Goal: Information Seeking & Learning: Learn about a topic

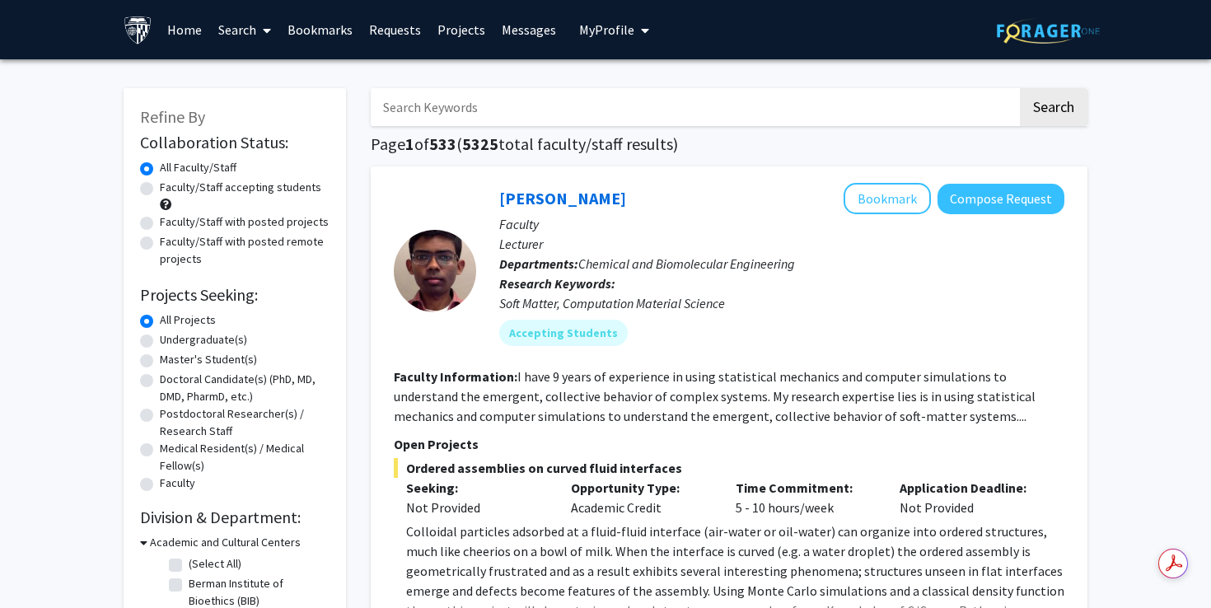
click at [508, 102] on input "Search Keywords" at bounding box center [694, 107] width 647 height 38
paste input "[PERSON_NAME]"
type input "[PERSON_NAME]"
click at [1020, 88] on button "Search" at bounding box center [1054, 107] width 68 height 38
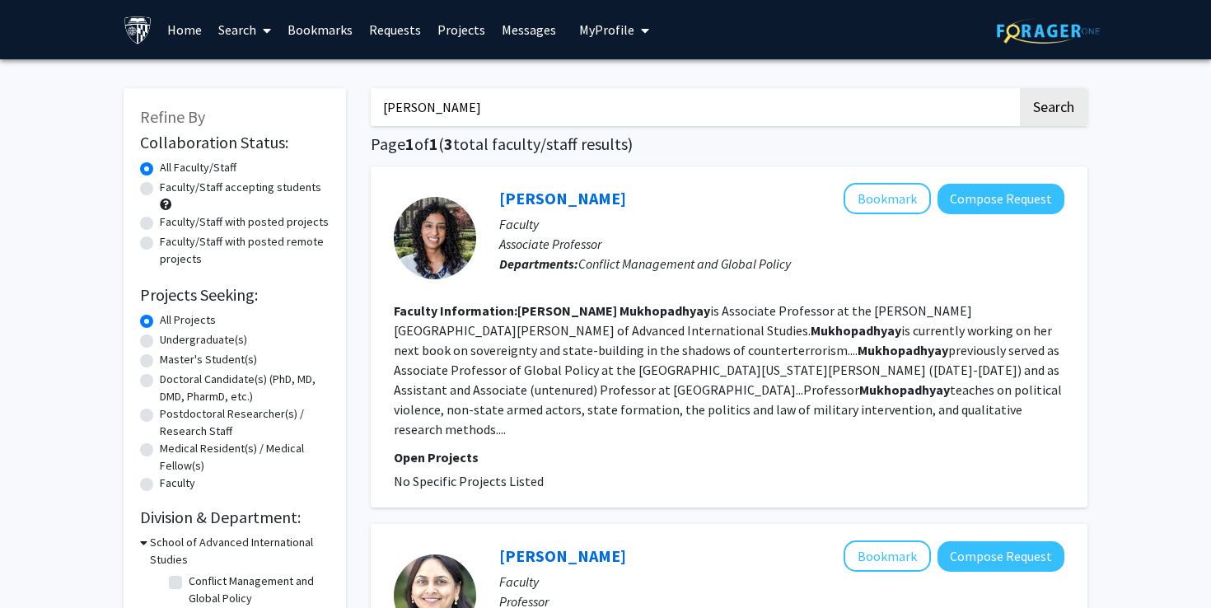
click at [201, 356] on label "Master's Student(s)" at bounding box center [208, 359] width 97 height 17
click at [171, 356] on input "Master's Student(s)" at bounding box center [165, 356] width 11 height 11
radio input "true"
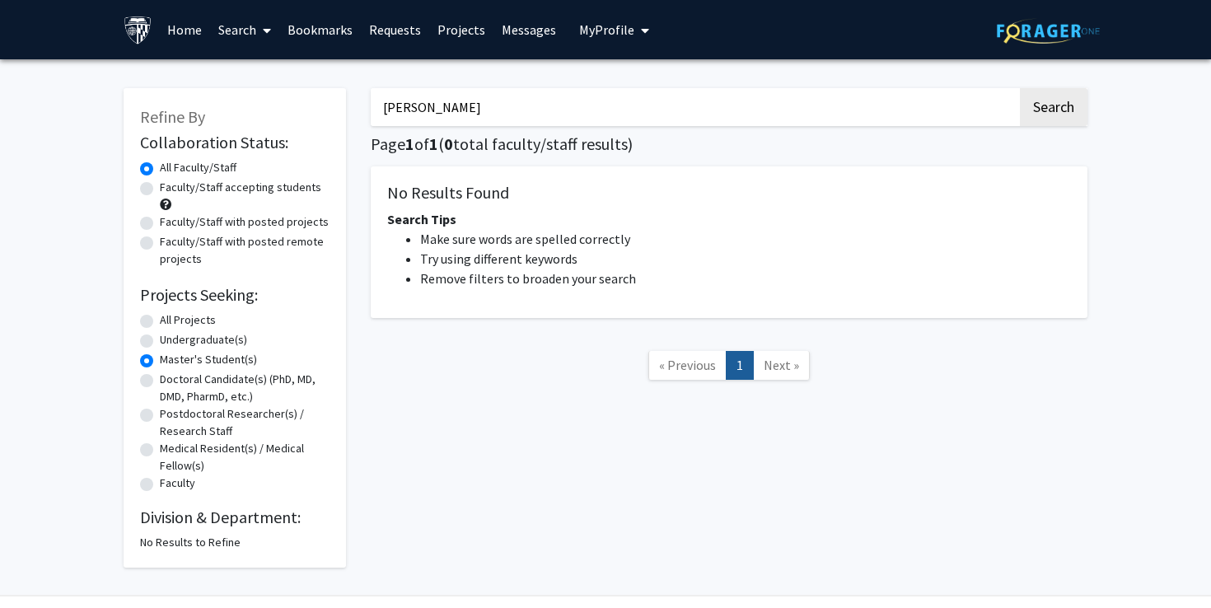
click at [479, 96] on input "[PERSON_NAME]" at bounding box center [694, 107] width 647 height 38
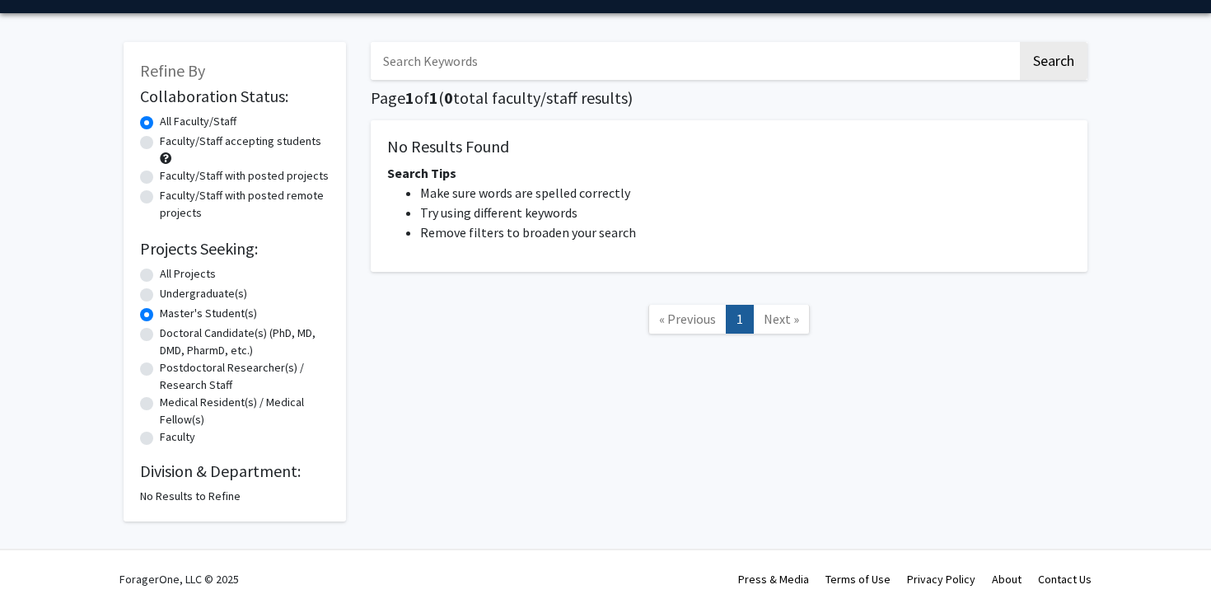
click at [160, 142] on label "Faculty/Staff accepting students" at bounding box center [240, 141] width 161 height 17
click at [160, 142] on input "Faculty/Staff accepting students" at bounding box center [165, 138] width 11 height 11
radio input "true"
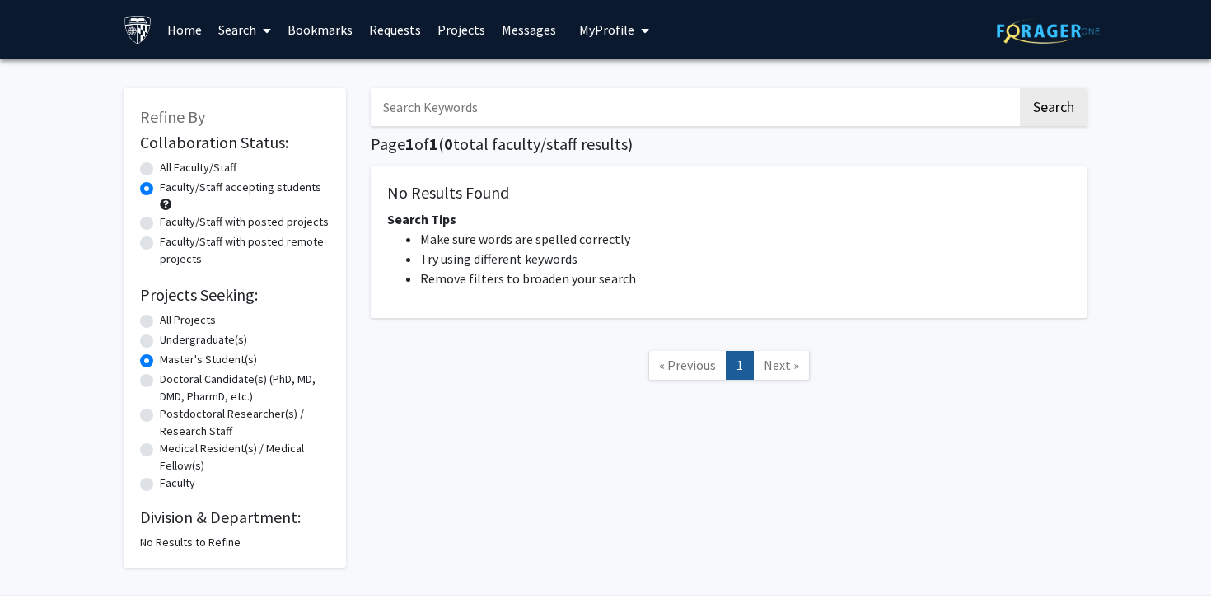
click at [482, 105] on input "Search Keywords" at bounding box center [694, 107] width 647 height 38
click at [426, 105] on input "Search Keywords" at bounding box center [694, 107] width 647 height 38
click at [160, 173] on label "All Faculty/Staff" at bounding box center [198, 167] width 77 height 17
click at [160, 170] on input "All Faculty/Staff" at bounding box center [165, 164] width 11 height 11
radio input "true"
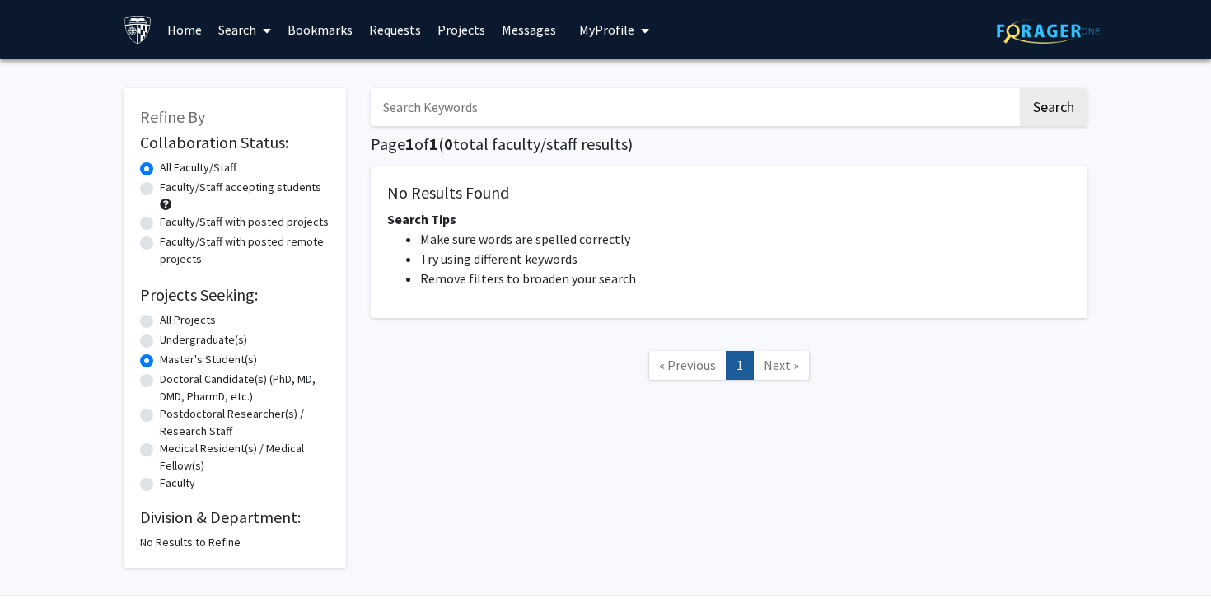
click at [160, 315] on label "All Projects" at bounding box center [188, 319] width 56 height 17
click at [160, 315] on input "All Projects" at bounding box center [165, 316] width 11 height 11
radio input "true"
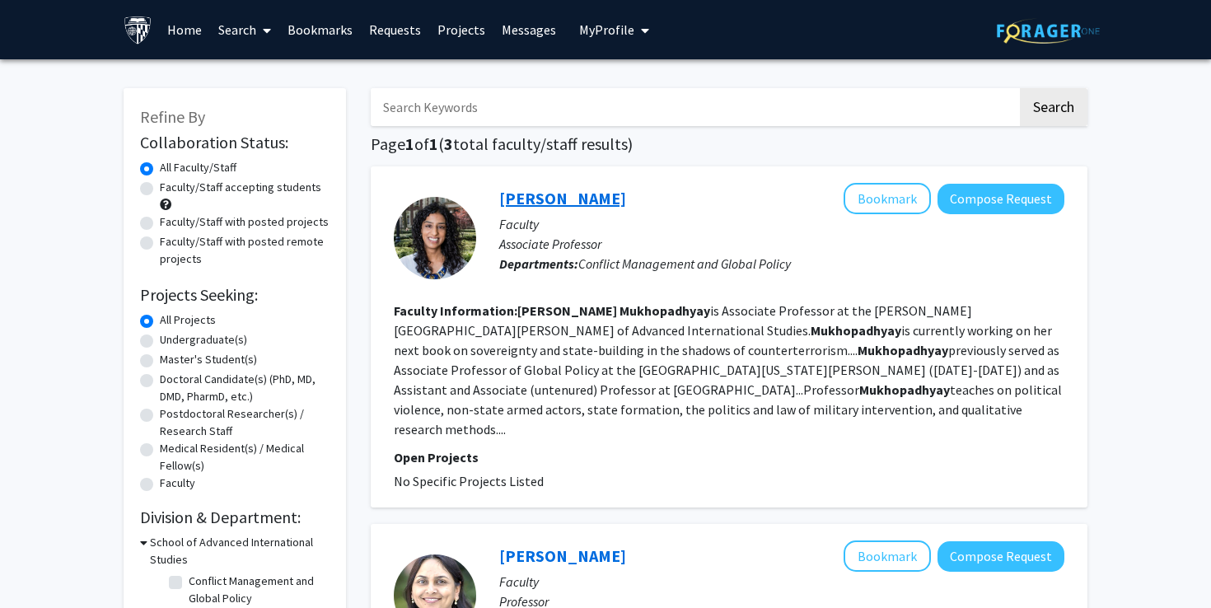
click at [588, 196] on link "[PERSON_NAME]" at bounding box center [562, 198] width 127 height 21
click at [1006, 194] on button "Compose Request" at bounding box center [1001, 199] width 127 height 30
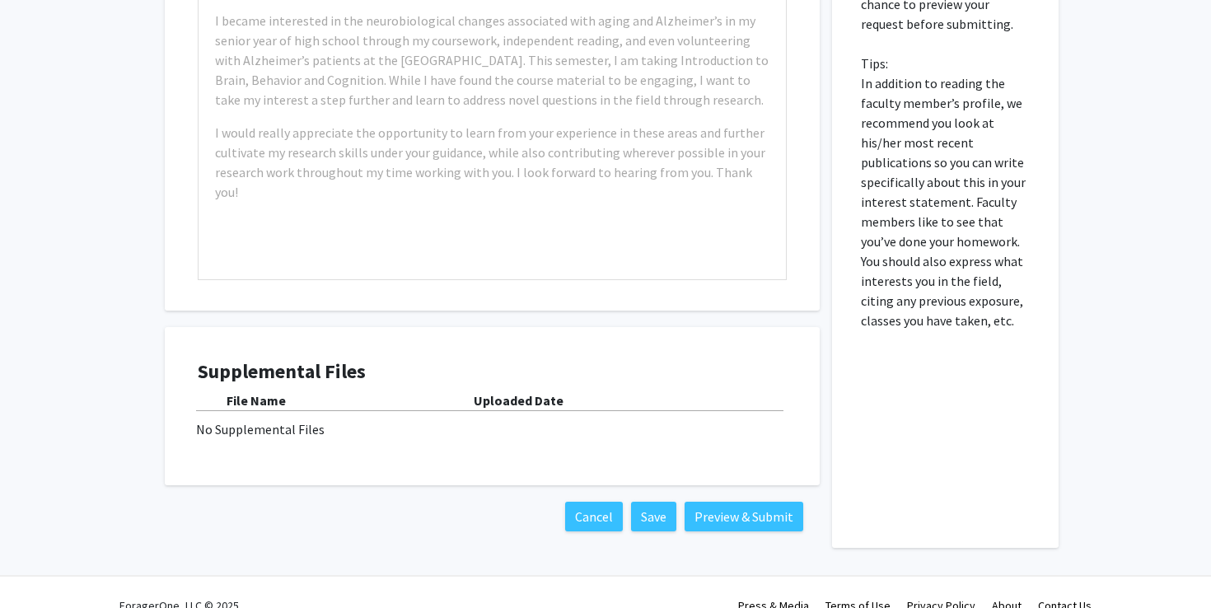
scroll to position [554, 0]
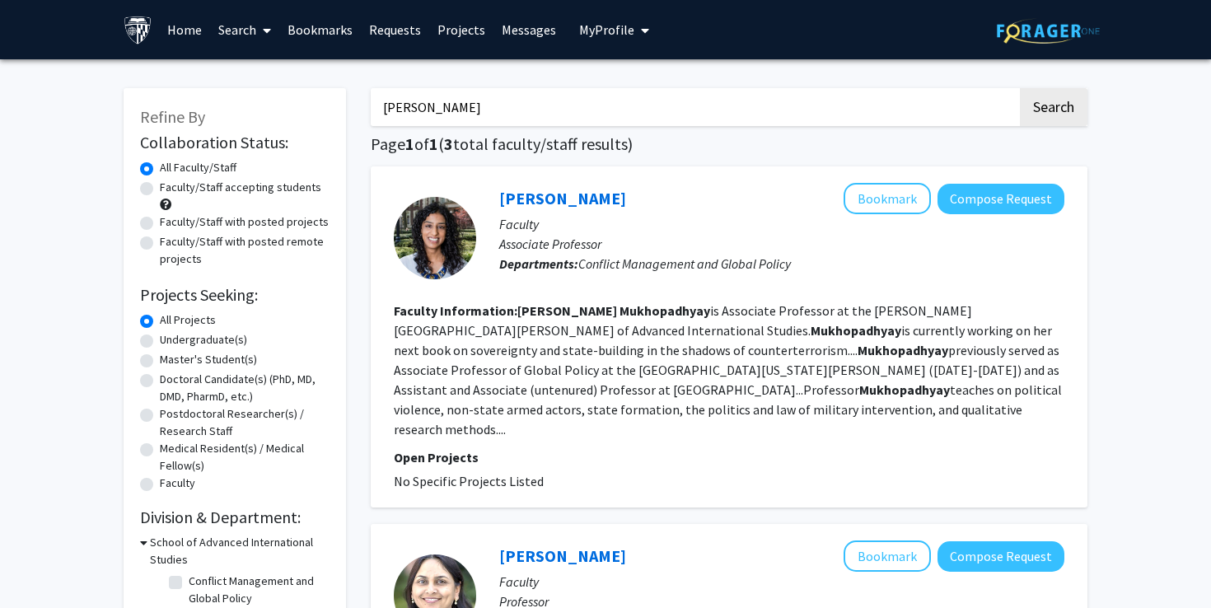
click at [243, 26] on link "Search" at bounding box center [244, 30] width 69 height 58
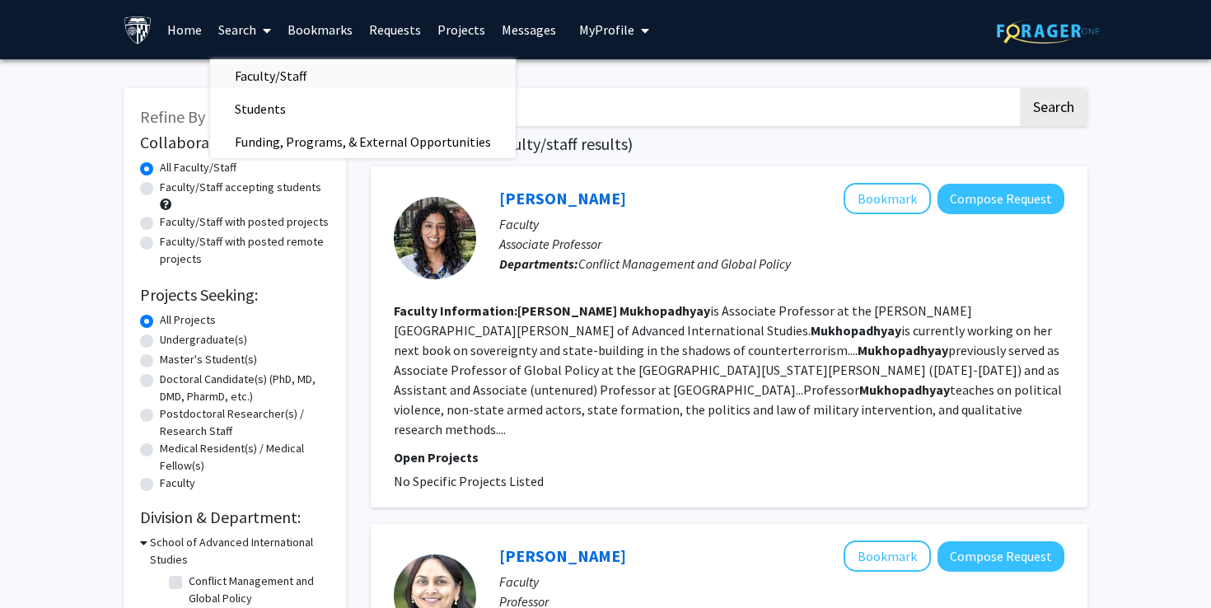
click at [256, 88] on span "Faculty/Staff" at bounding box center [270, 75] width 121 height 33
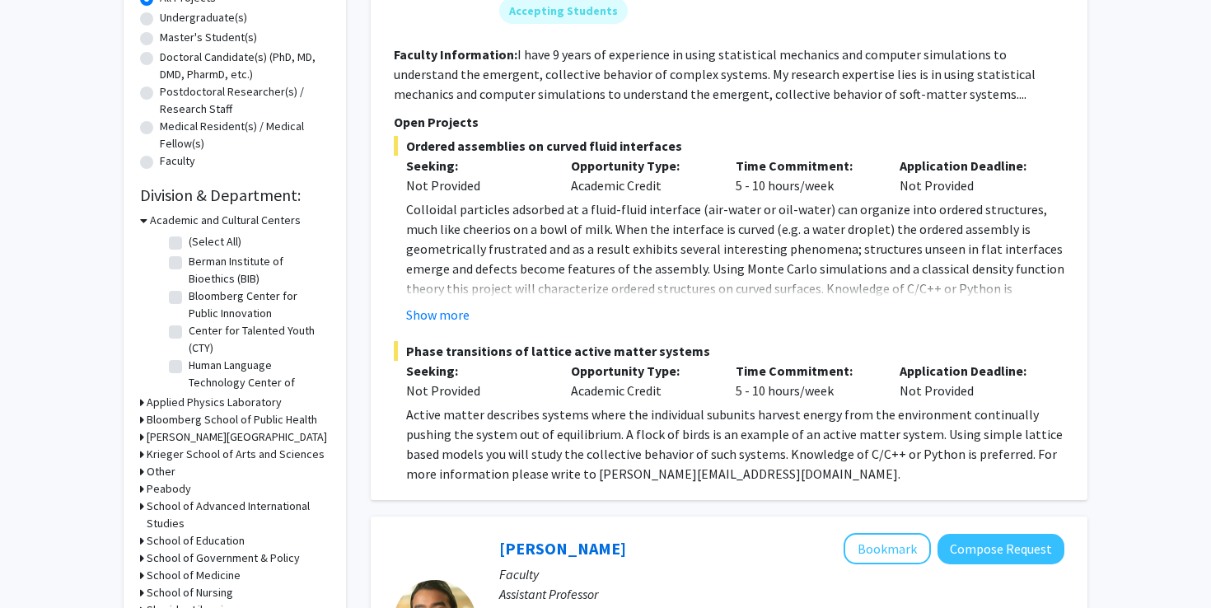
scroll to position [39, 0]
click at [179, 507] on h3 "School of Advanced International Studies" at bounding box center [238, 515] width 183 height 35
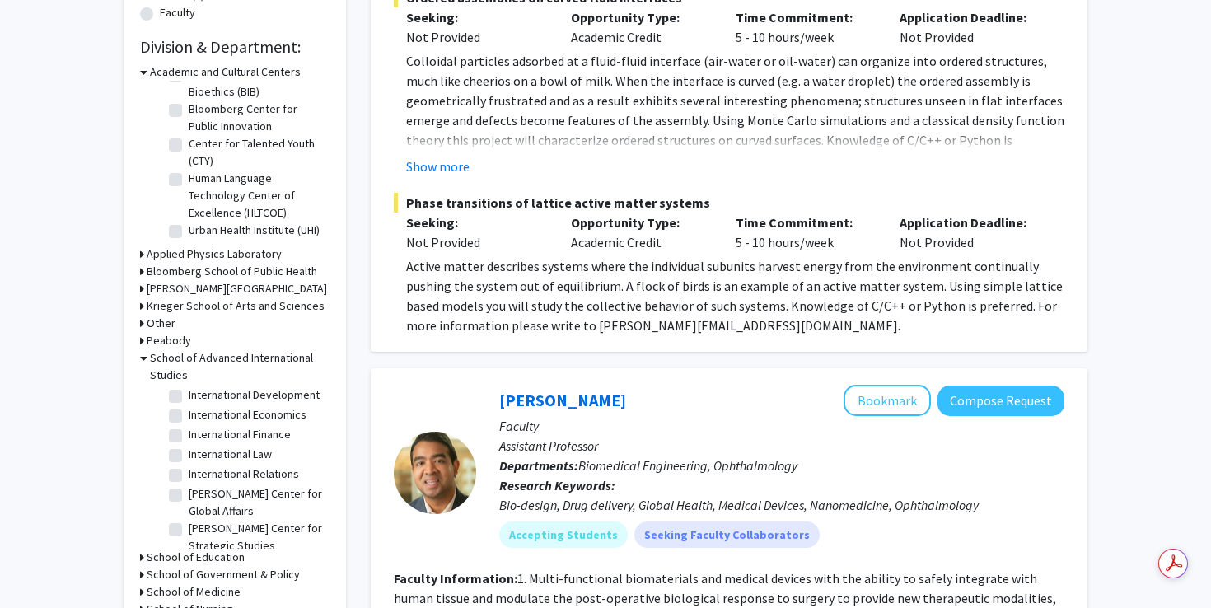
scroll to position [239, 0]
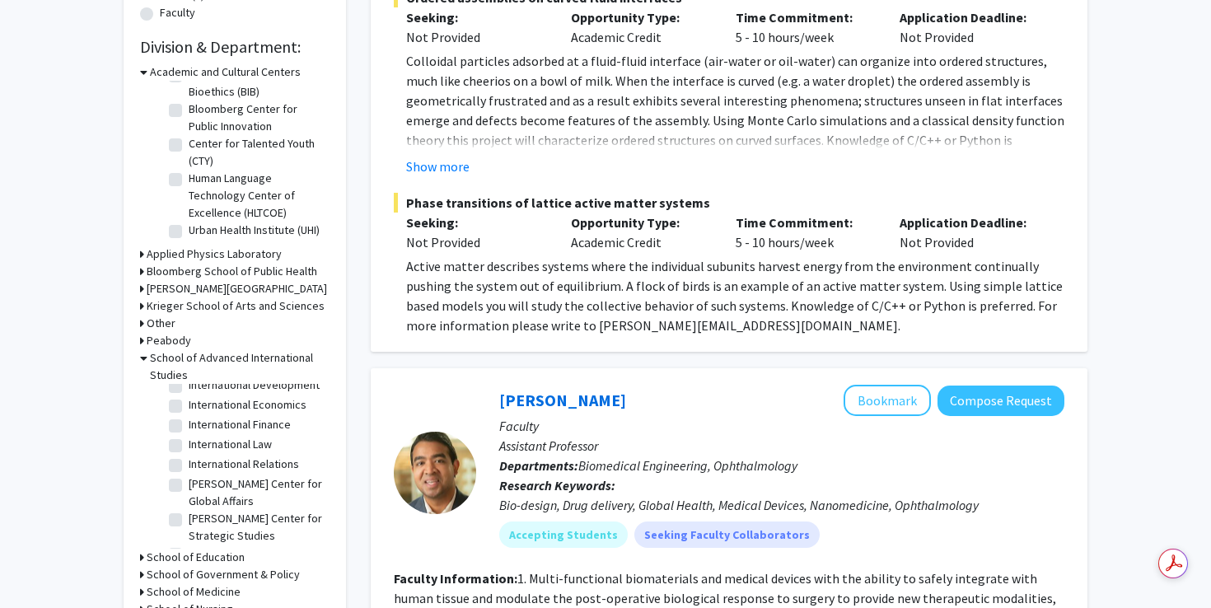
click at [204, 440] on label "International Law" at bounding box center [230, 444] width 83 height 17
click at [199, 440] on input "International Law" at bounding box center [194, 441] width 11 height 11
checkbox input "true"
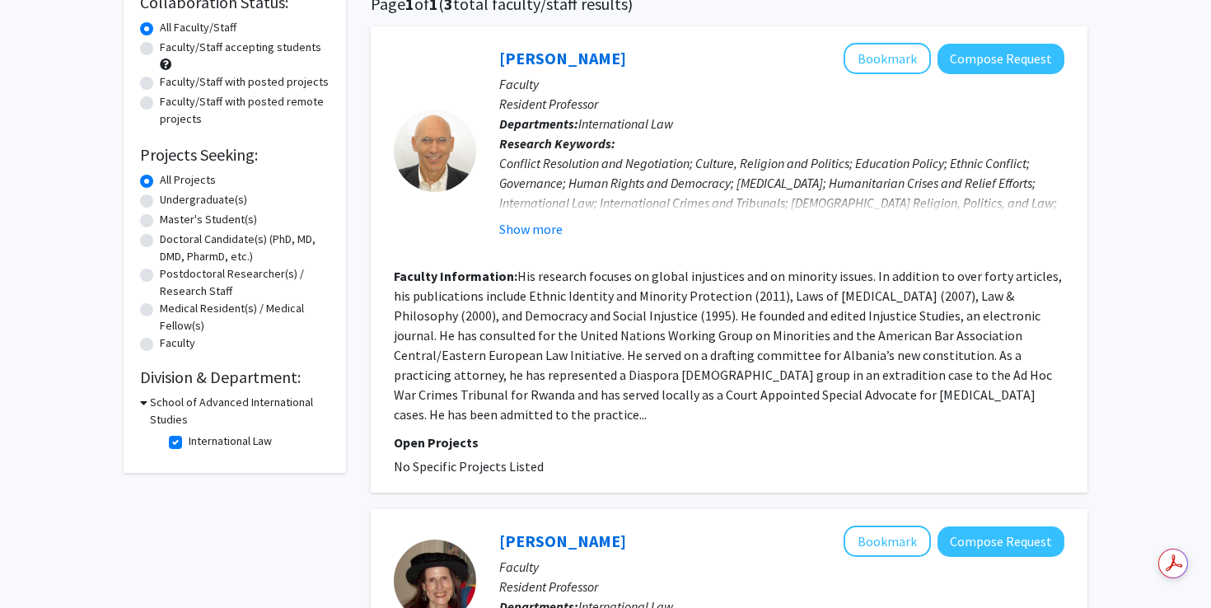
click at [189, 438] on label "International Law" at bounding box center [230, 441] width 83 height 17
click at [189, 438] on input "International Law" at bounding box center [194, 438] width 11 height 11
checkbox input "false"
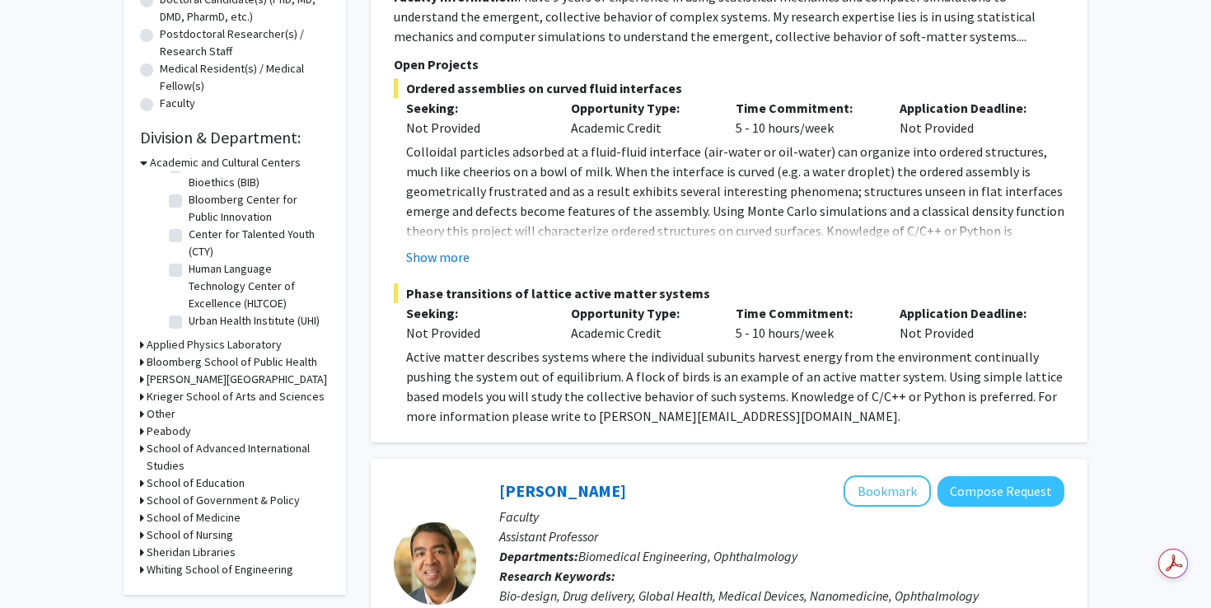
click at [199, 464] on h3 "School of Advanced International Studies" at bounding box center [238, 457] width 183 height 35
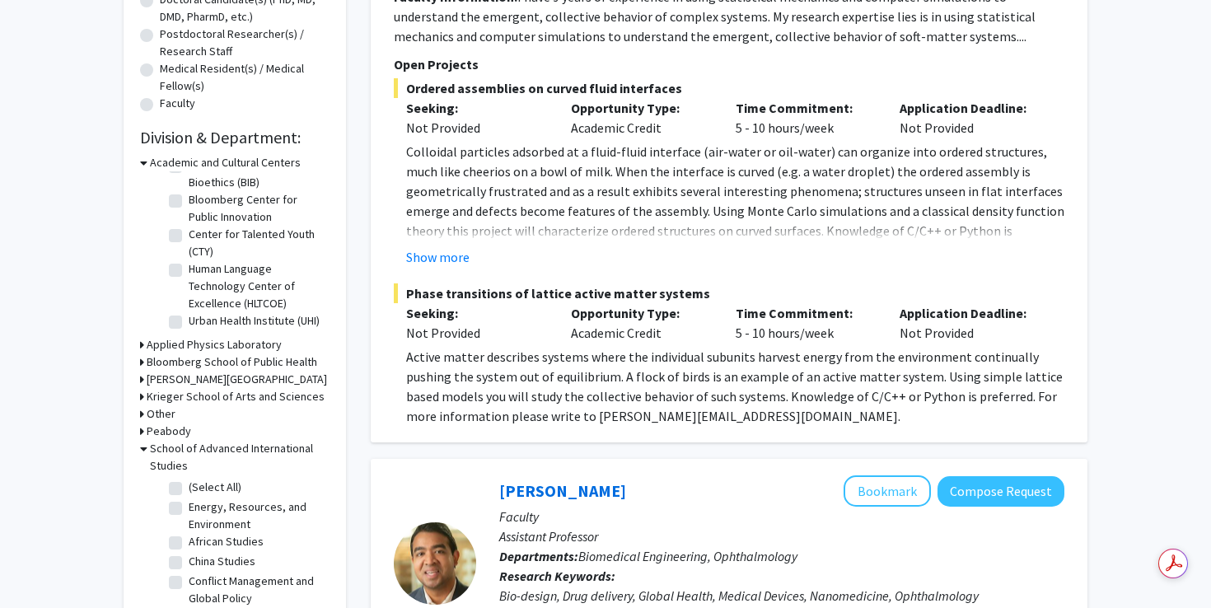
click at [189, 490] on label "(Select All)" at bounding box center [215, 487] width 53 height 17
click at [189, 489] on input "(Select All)" at bounding box center [194, 484] width 11 height 11
checkbox input "true"
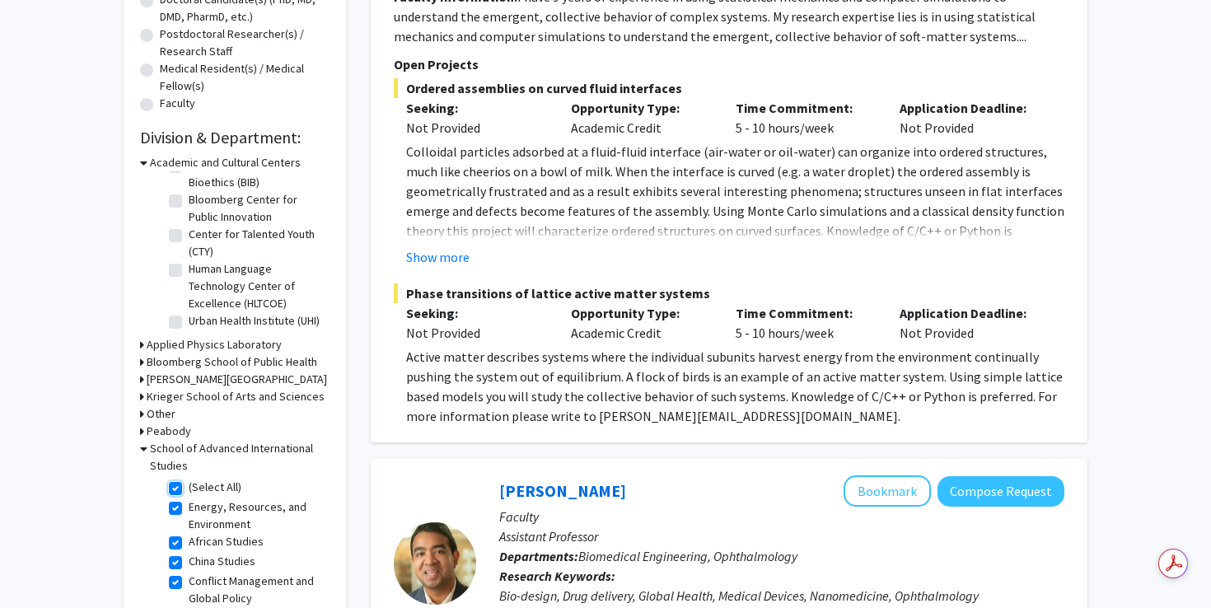
checkbox input "true"
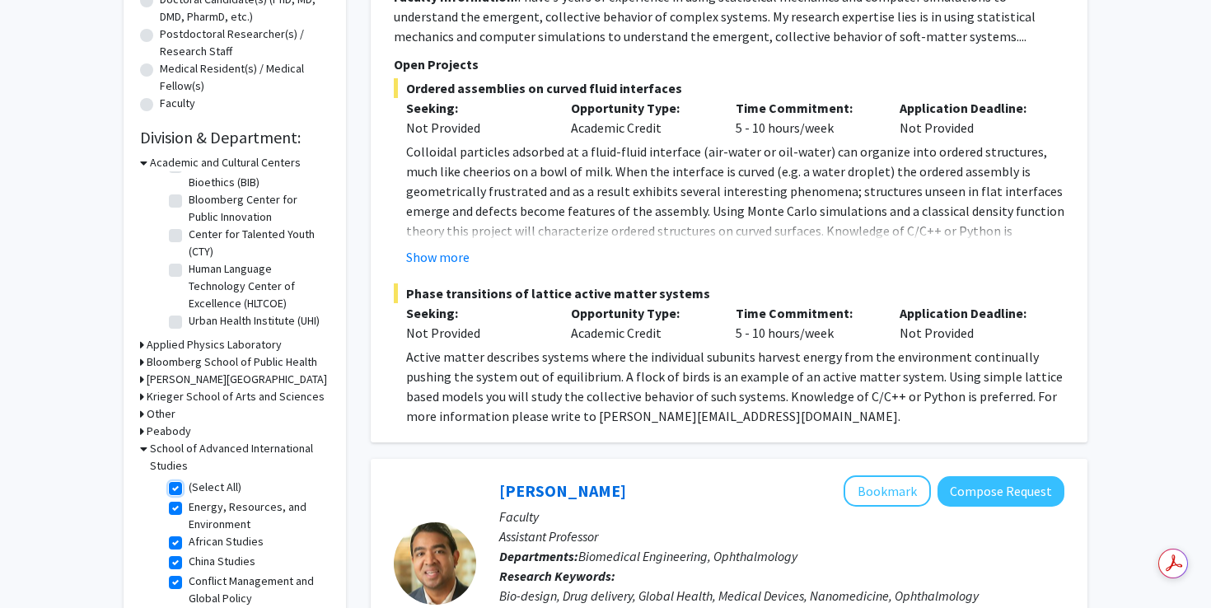
checkbox input "true"
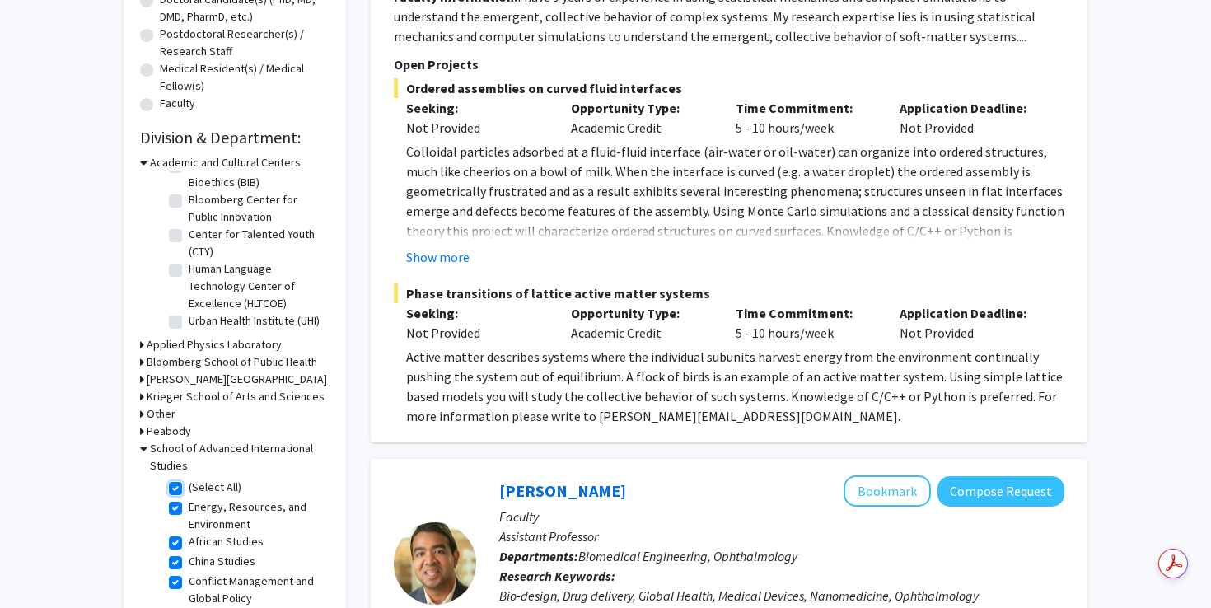
checkbox input "true"
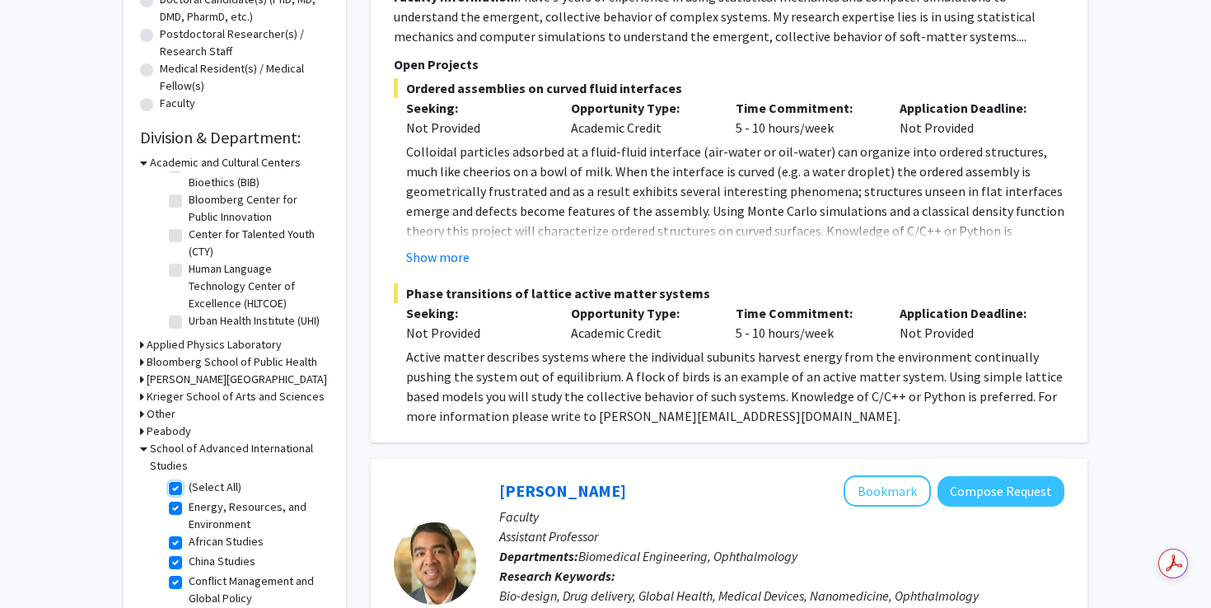
checkbox input "true"
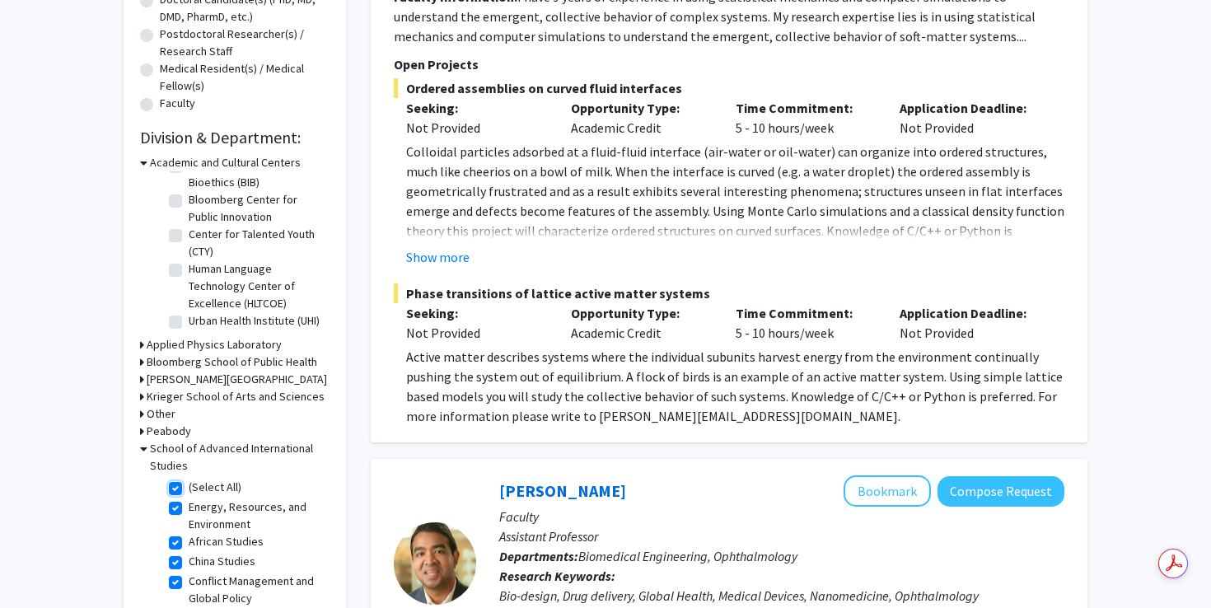
checkbox input "true"
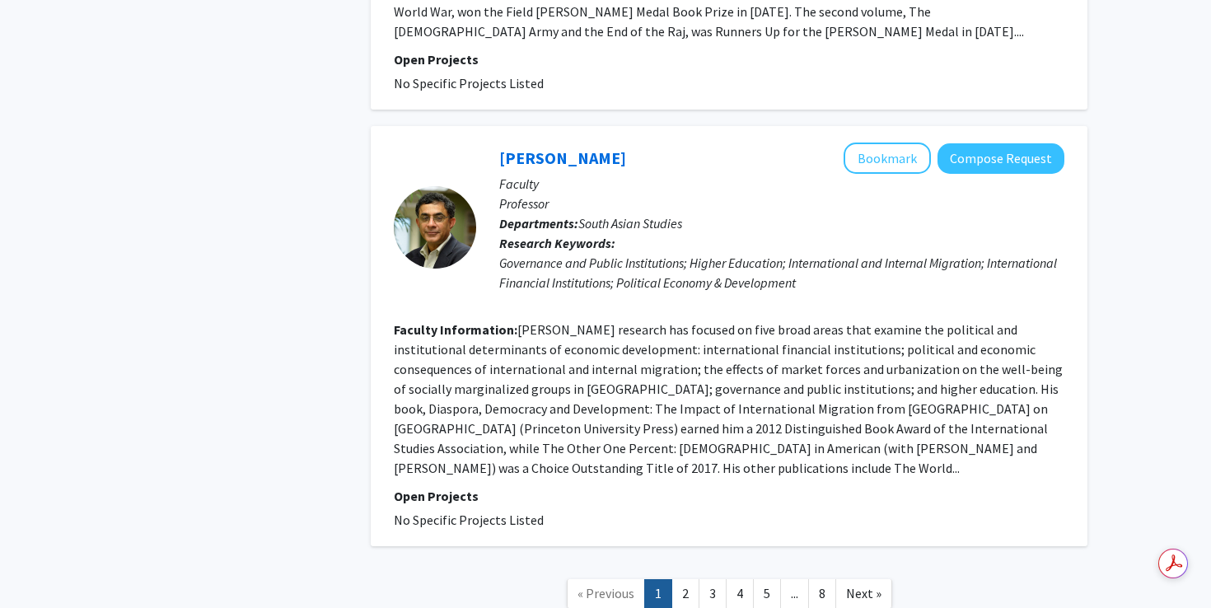
scroll to position [3458, 0]
click at [692, 578] on link "2" at bounding box center [686, 592] width 28 height 29
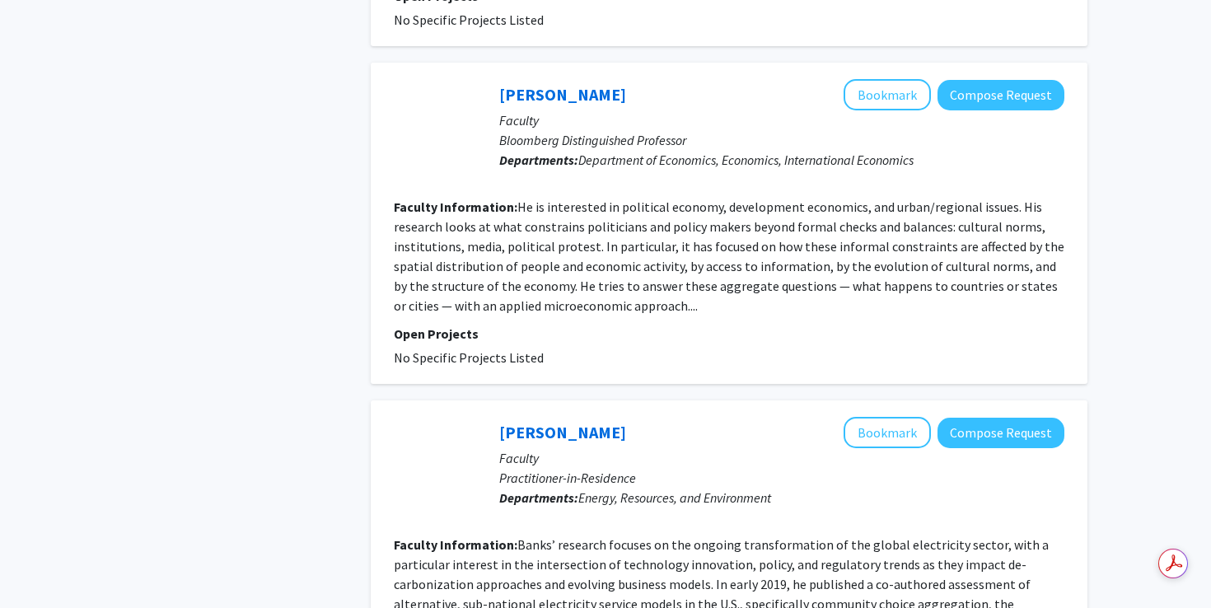
scroll to position [3451, 0]
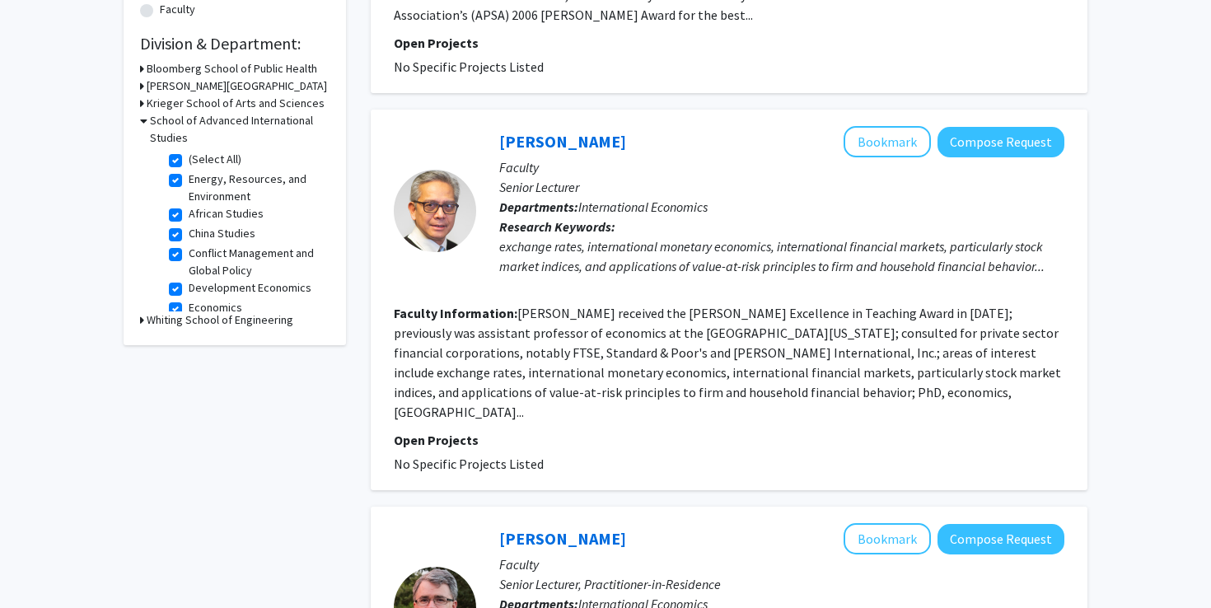
click at [189, 164] on label "(Select All)" at bounding box center [215, 159] width 53 height 17
click at [189, 161] on input "(Select All)" at bounding box center [194, 156] width 11 height 11
checkbox input "false"
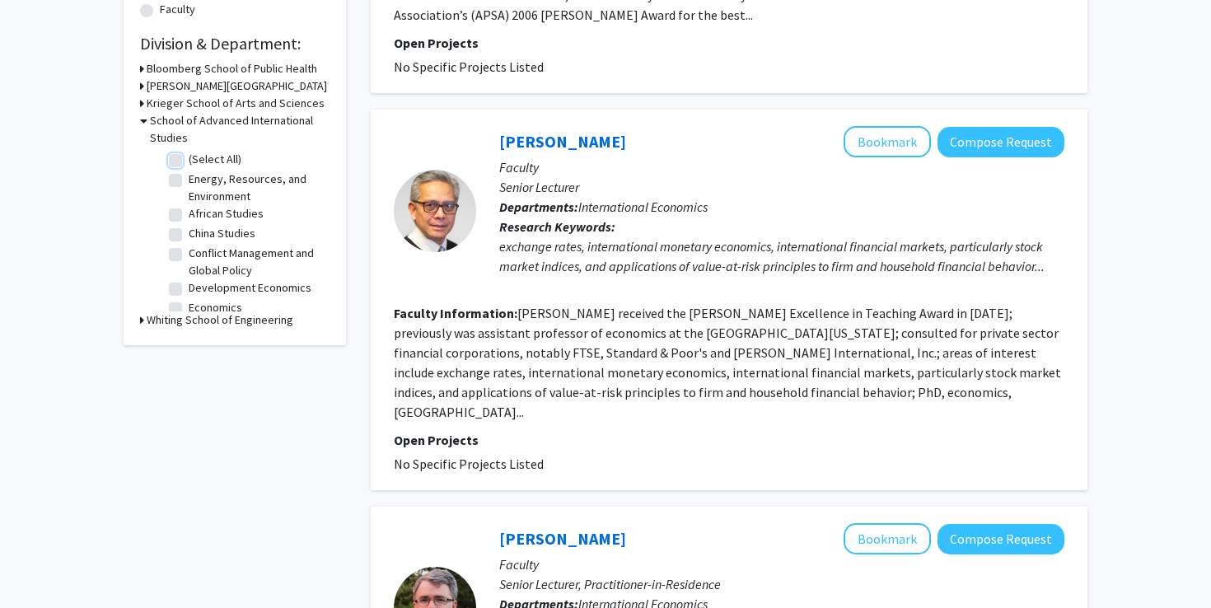
checkbox input "false"
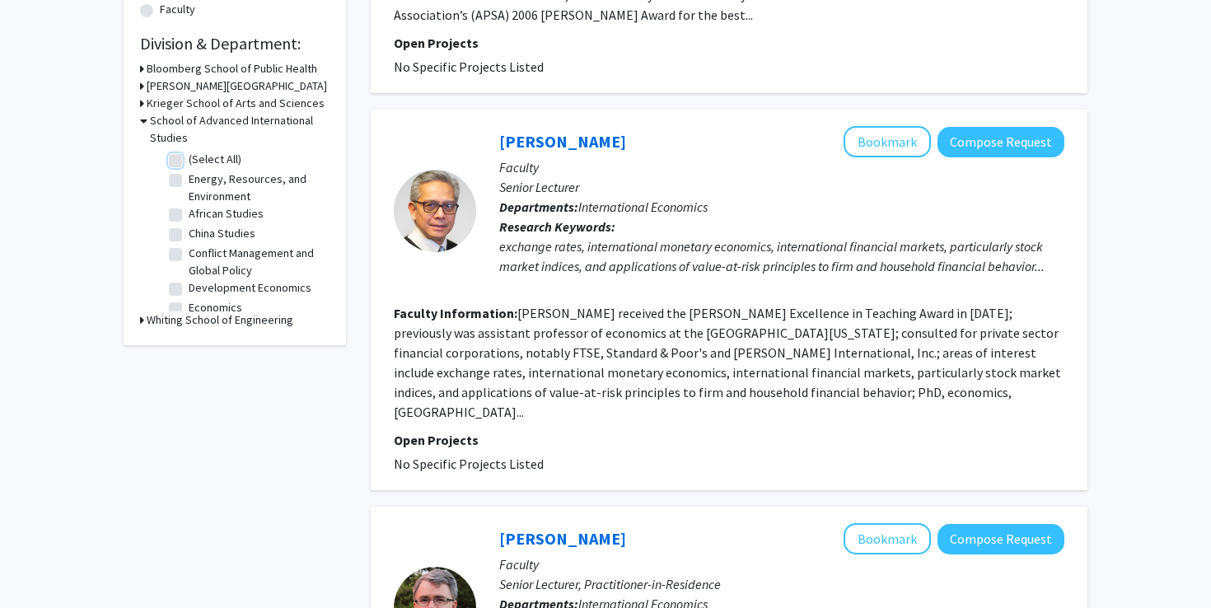
checkbox input "false"
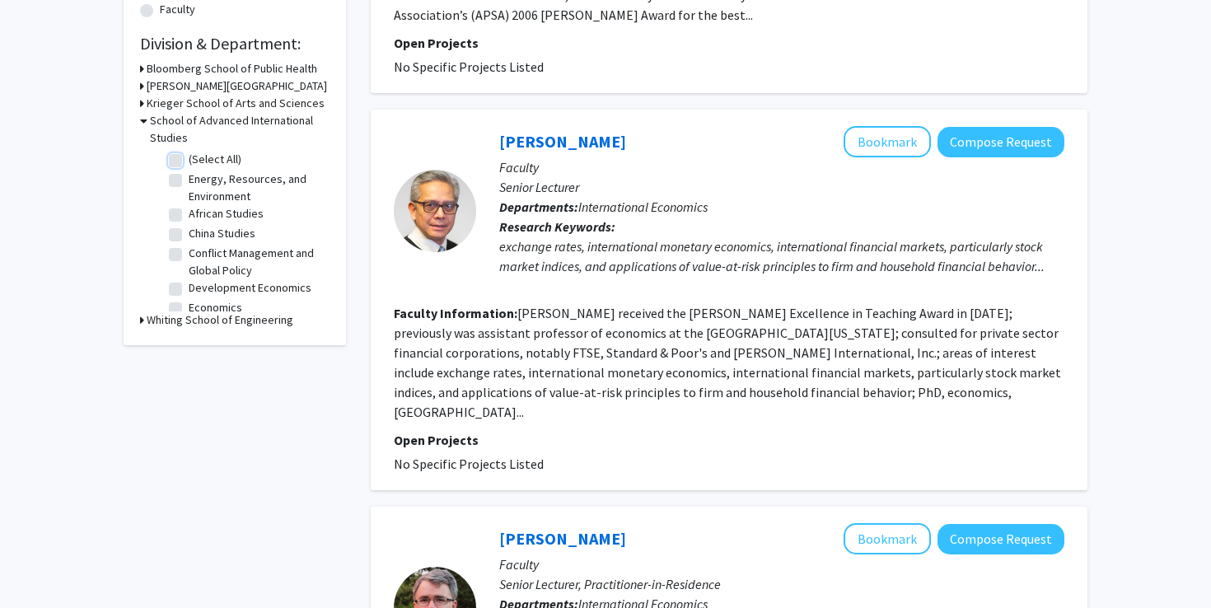
checkbox input "false"
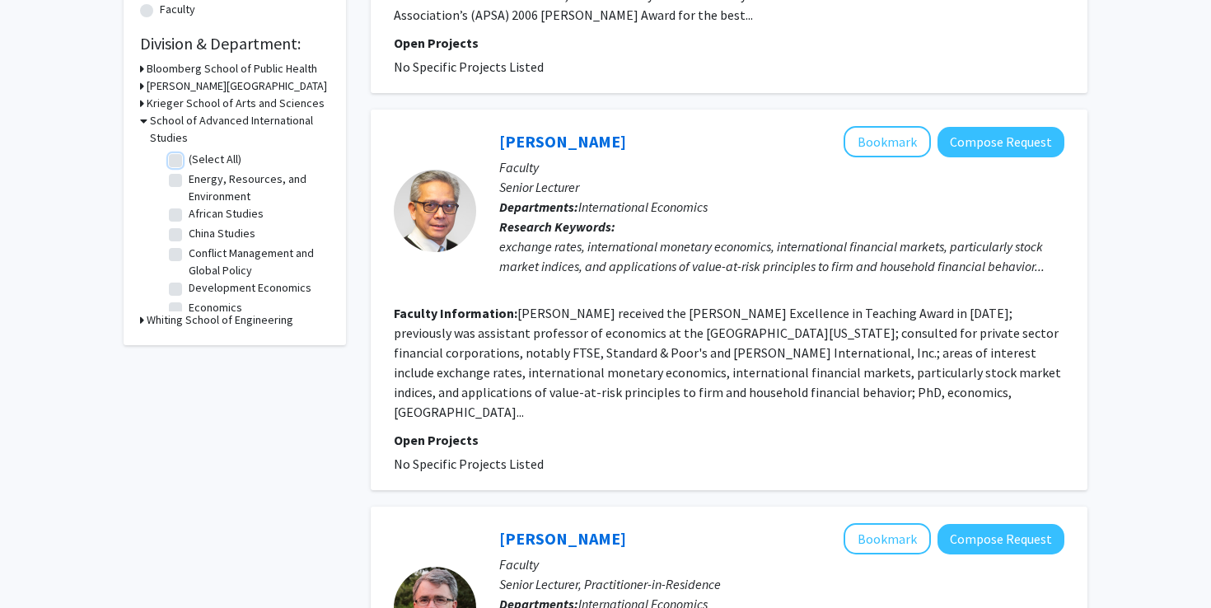
checkbox input "false"
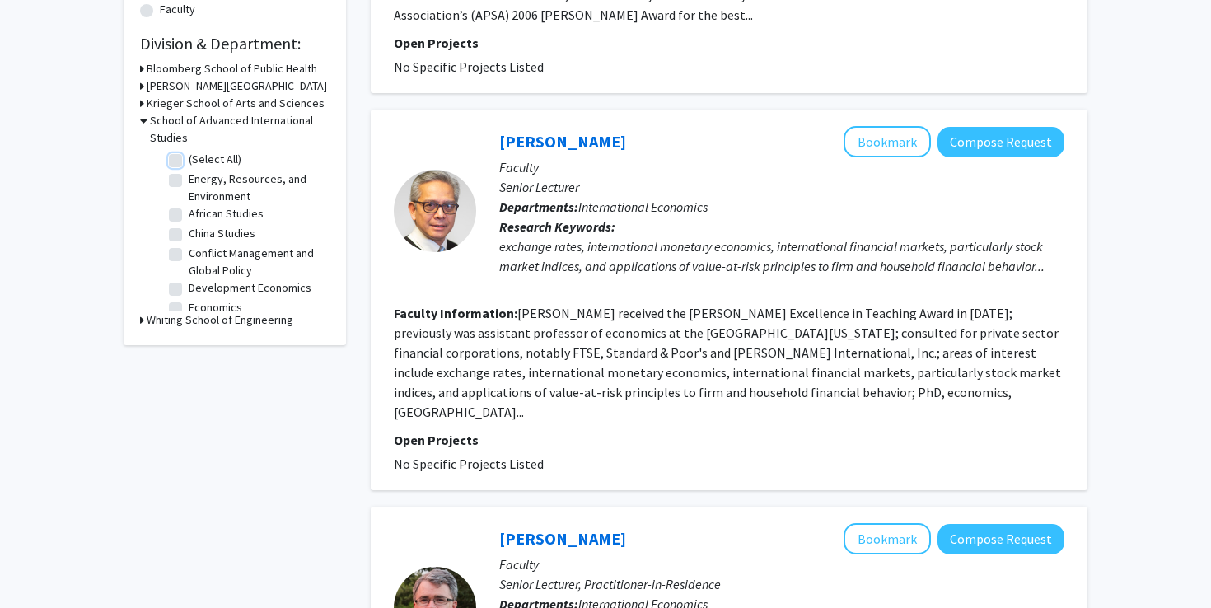
checkbox input "false"
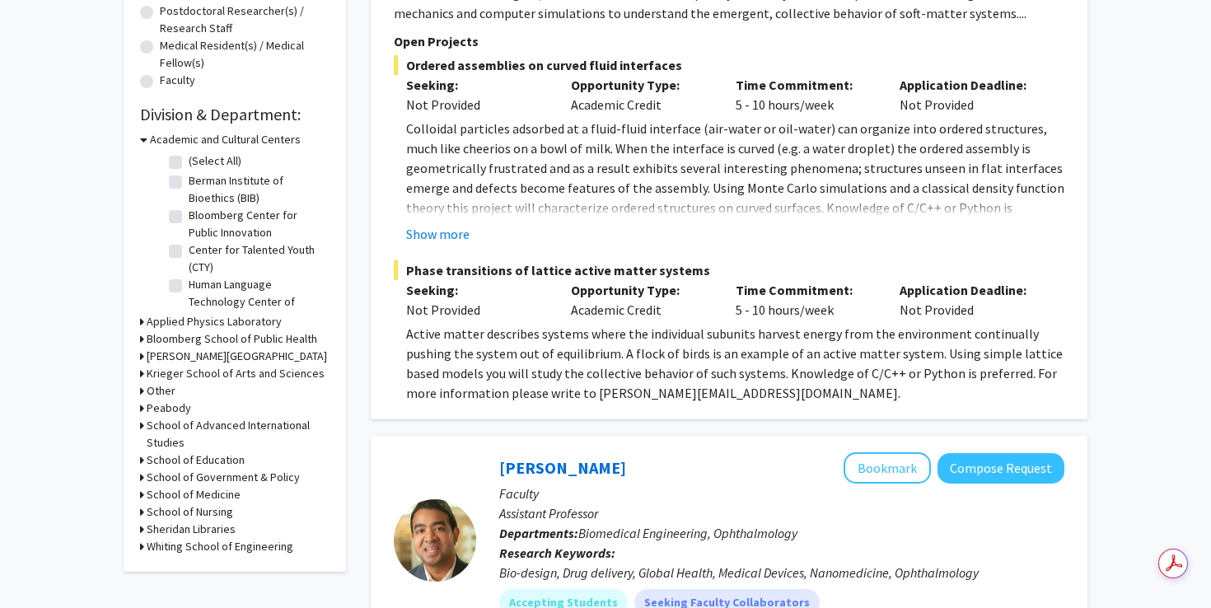
scroll to position [414, 0]
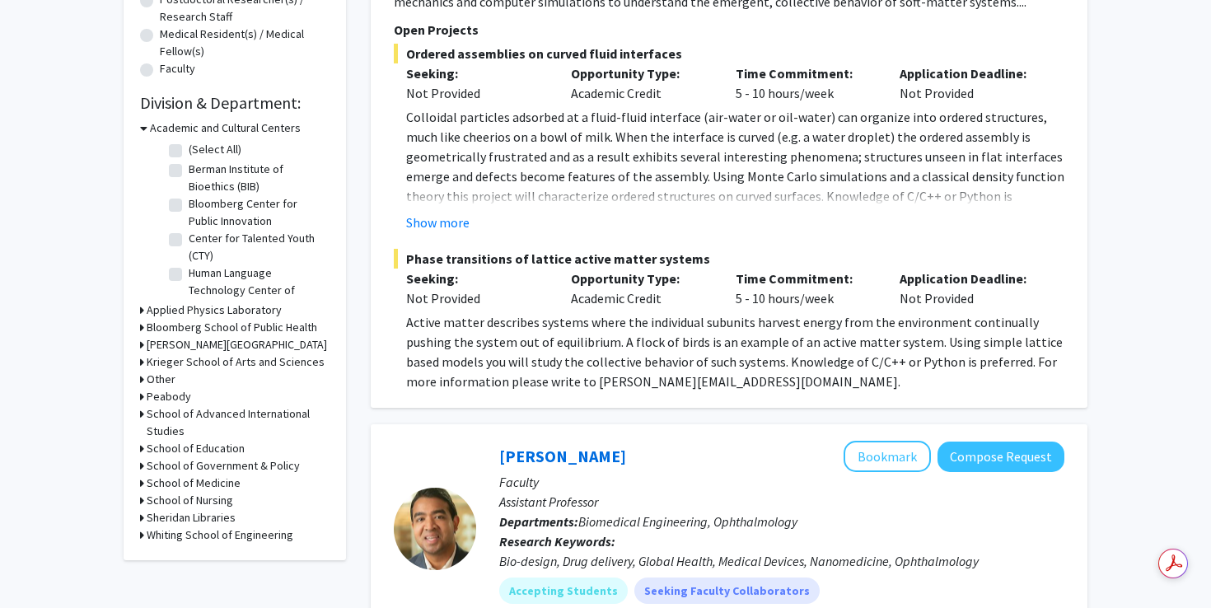
click at [147, 412] on h3 "School of Advanced International Studies" at bounding box center [238, 422] width 183 height 35
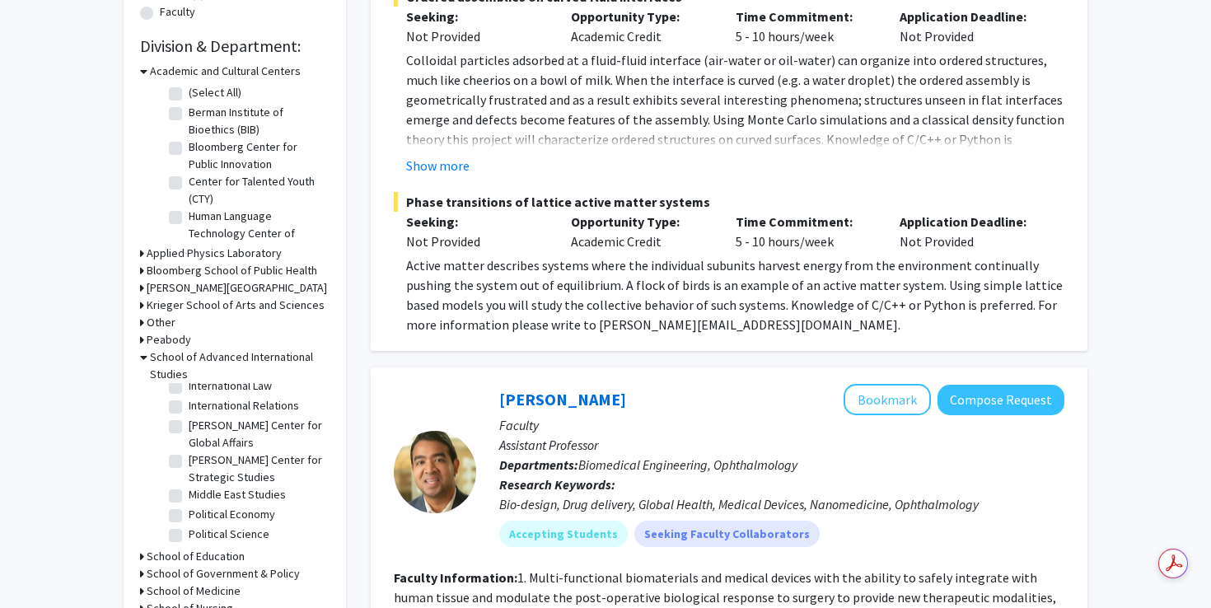
scroll to position [297, 0]
click at [210, 496] on label "Middle East Studies" at bounding box center [237, 493] width 97 height 17
click at [199, 496] on input "Middle East Studies" at bounding box center [194, 490] width 11 height 11
checkbox input "true"
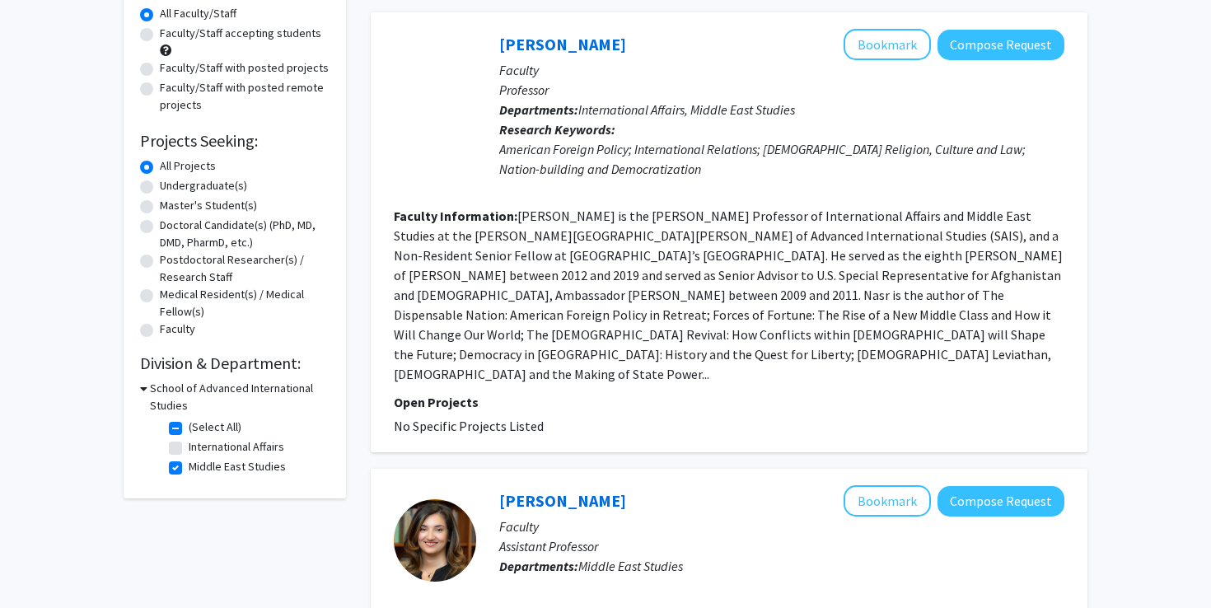
scroll to position [155, 0]
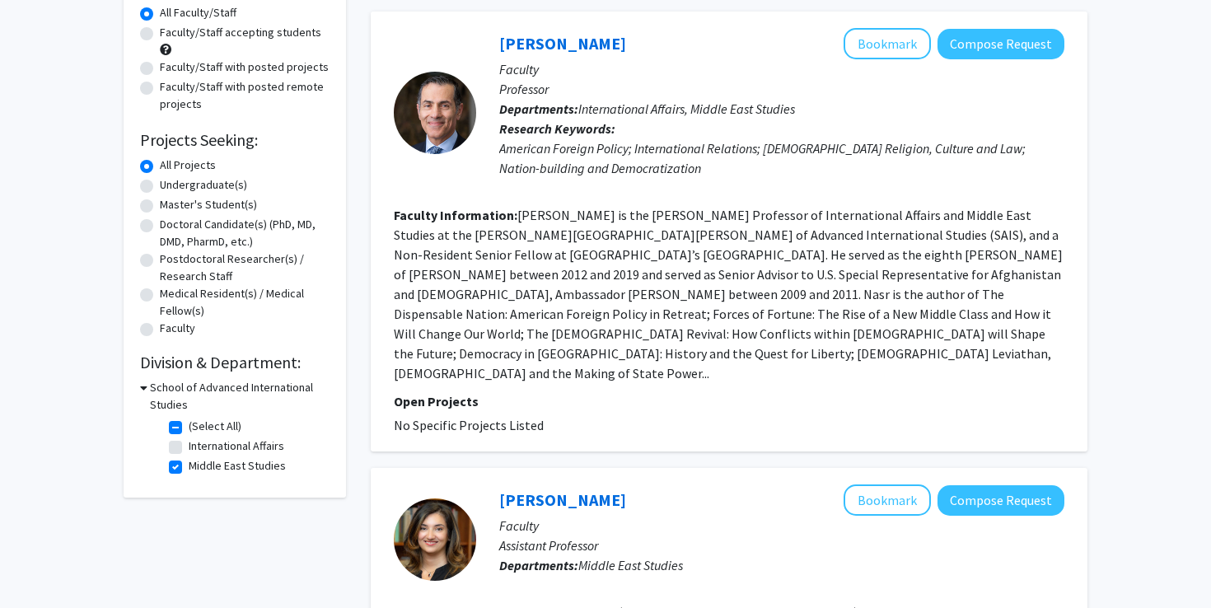
click at [189, 461] on label "Middle East Studies" at bounding box center [237, 465] width 97 height 17
click at [189, 461] on input "Middle East Studies" at bounding box center [194, 462] width 11 height 11
checkbox input "false"
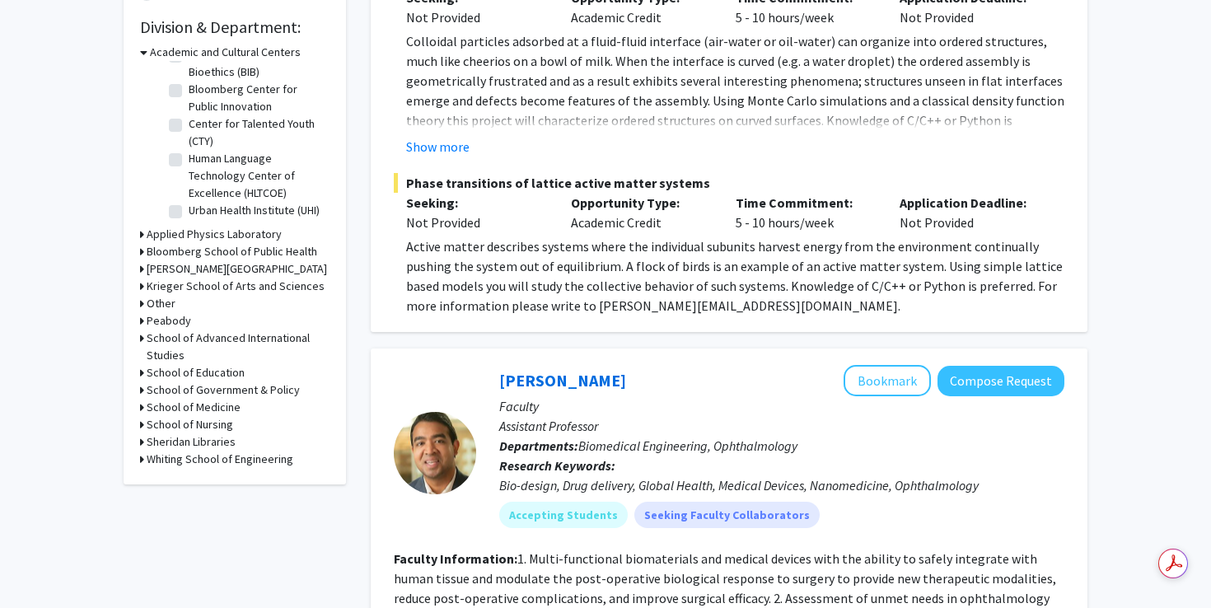
scroll to position [541, 0]
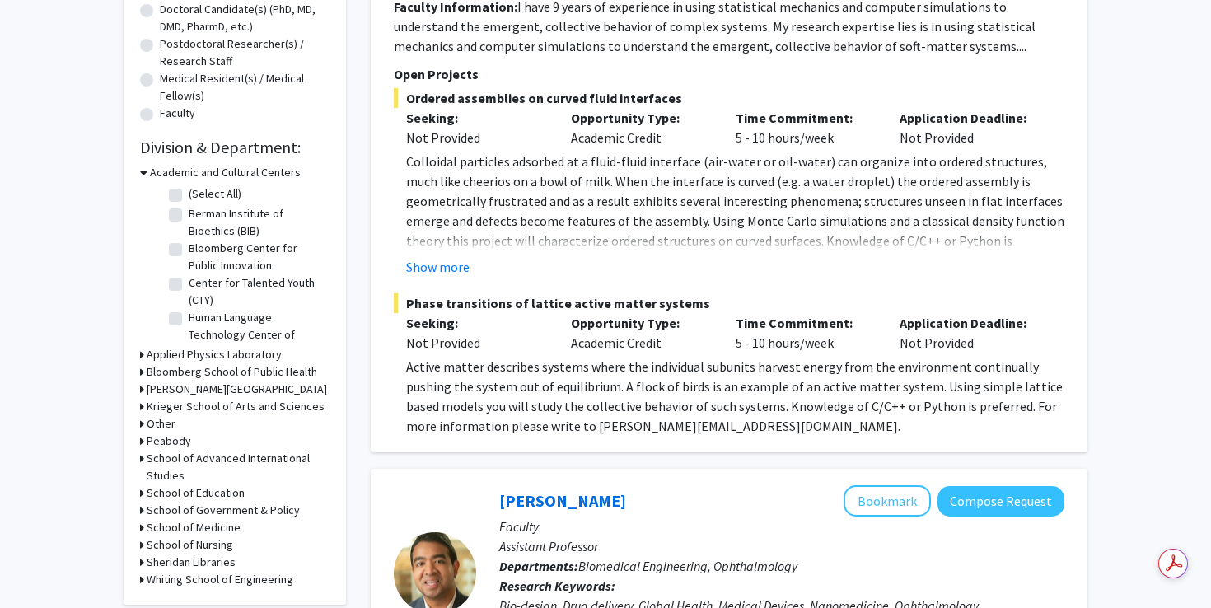
click at [145, 453] on div "School of Advanced International Studies" at bounding box center [235, 467] width 190 height 35
click at [142, 459] on icon at bounding box center [142, 458] width 4 height 17
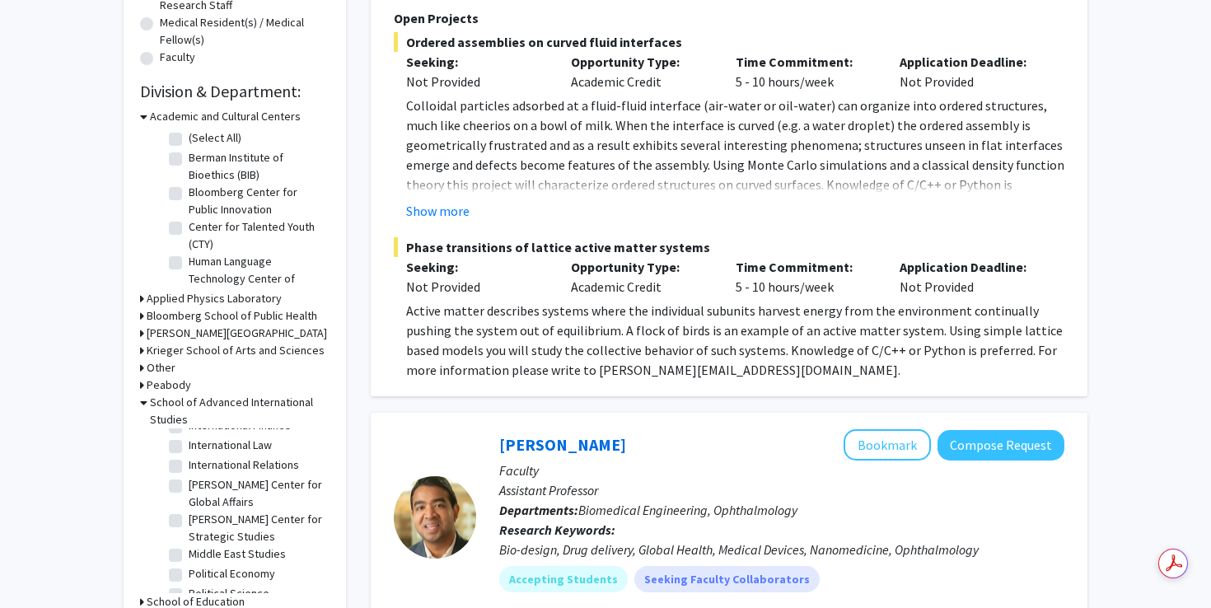
click at [220, 487] on label "[PERSON_NAME] Center for Global Affairs" at bounding box center [257, 493] width 137 height 35
click at [199, 487] on input "[PERSON_NAME] Center for Global Affairs" at bounding box center [194, 481] width 11 height 11
checkbox input "true"
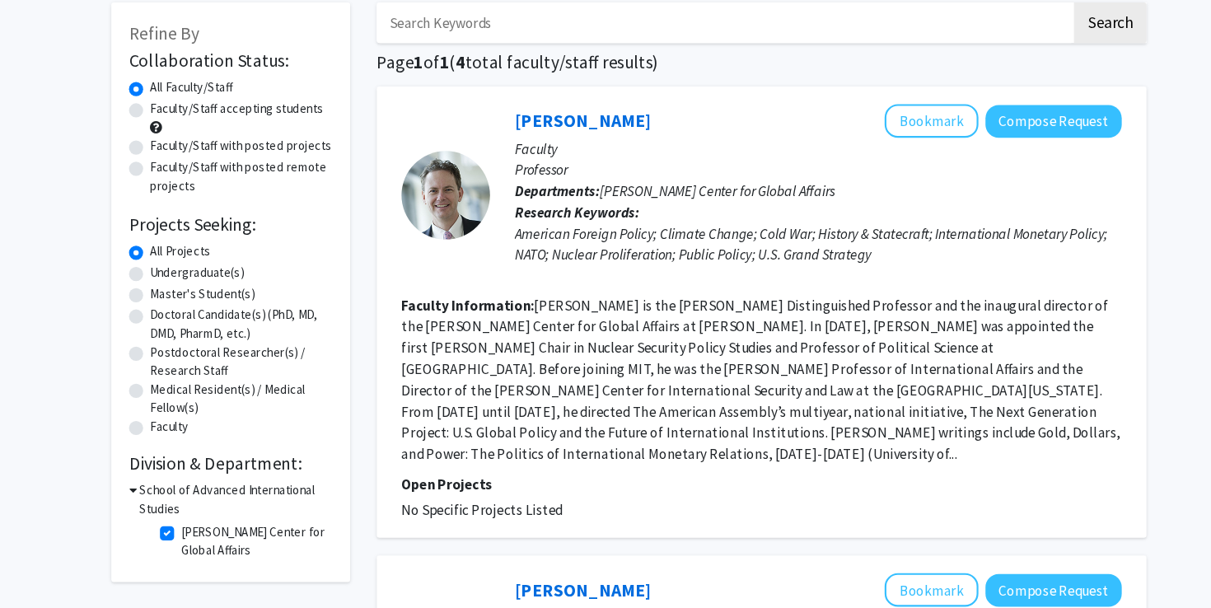
scroll to position [76, 0]
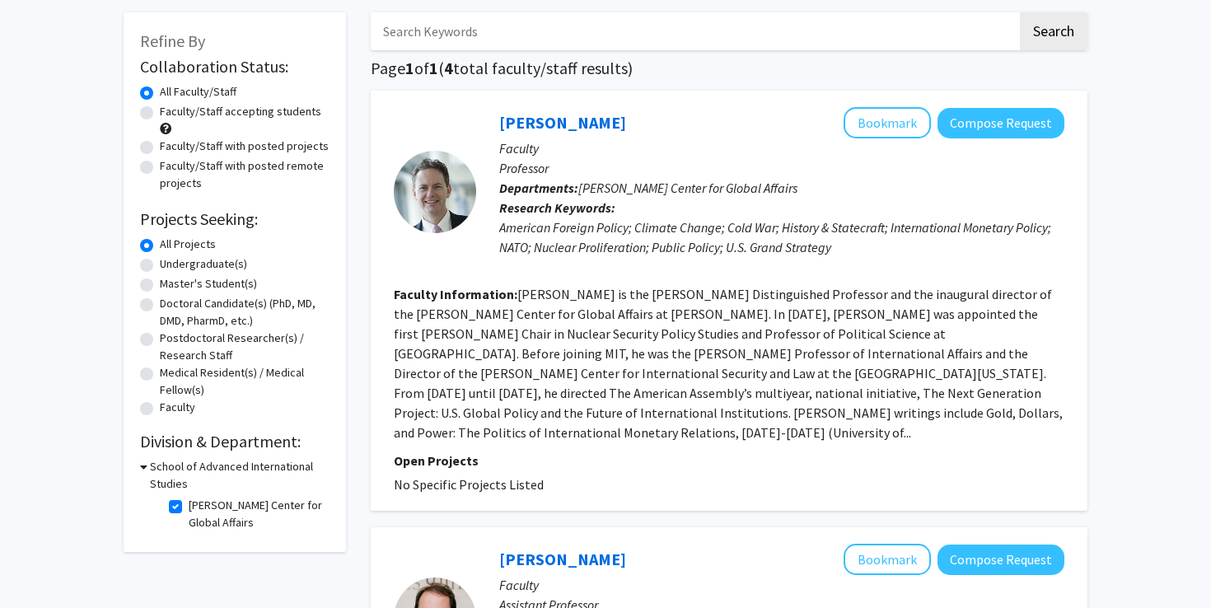
drag, startPoint x: 605, startPoint y: 121, endPoint x: 494, endPoint y: 115, distance: 110.6
click at [494, 115] on div "[PERSON_NAME] Bookmark Compose Request Faculty Professor Departments: [PERSON_N…" at bounding box center [770, 191] width 588 height 169
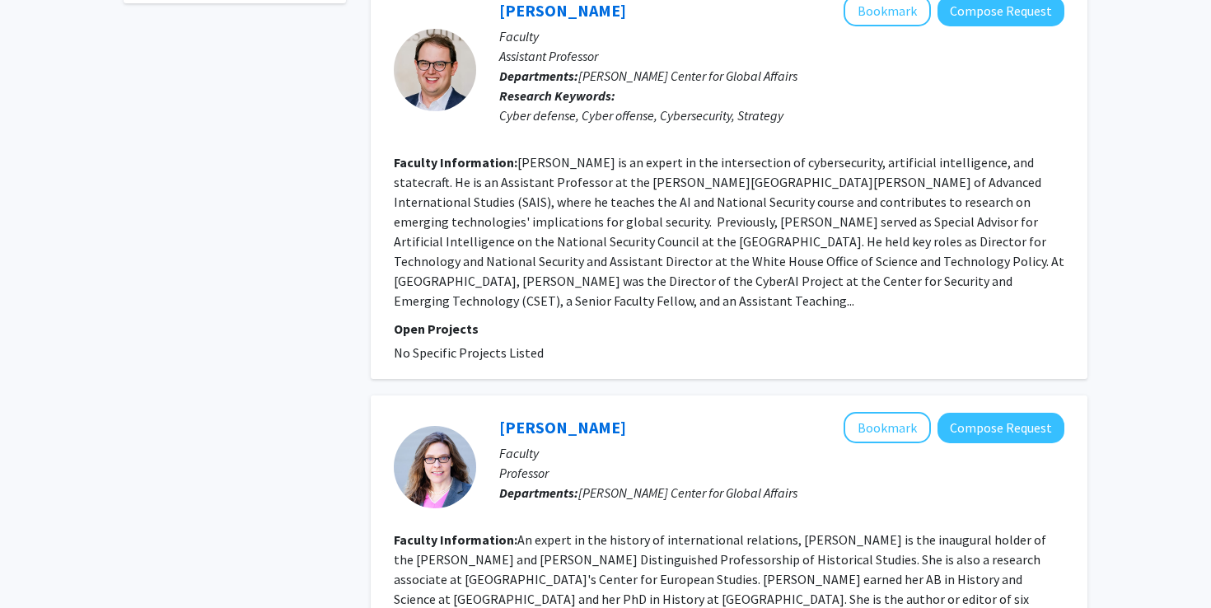
scroll to position [526, 0]
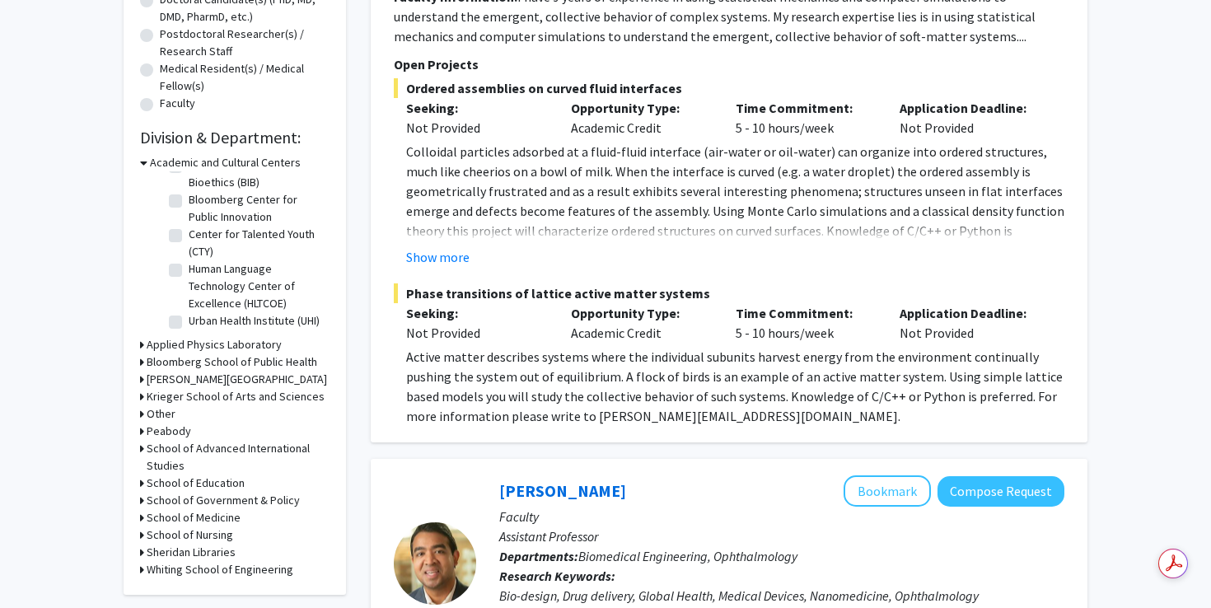
scroll to position [397, 0]
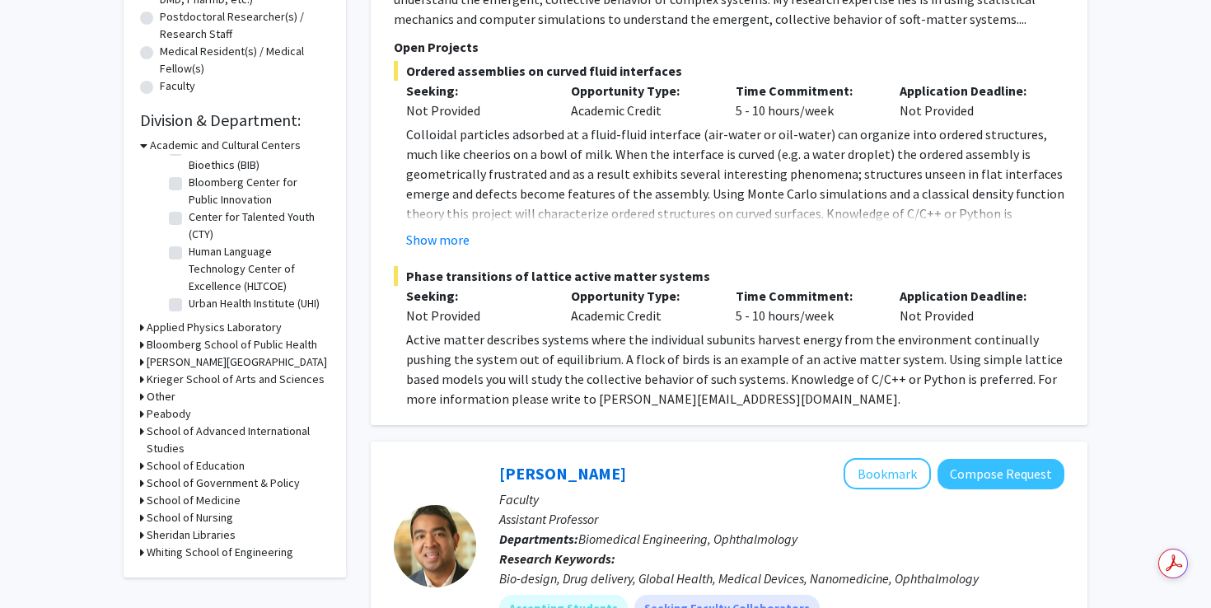
click at [213, 424] on h3 "School of Advanced International Studies" at bounding box center [238, 440] width 183 height 35
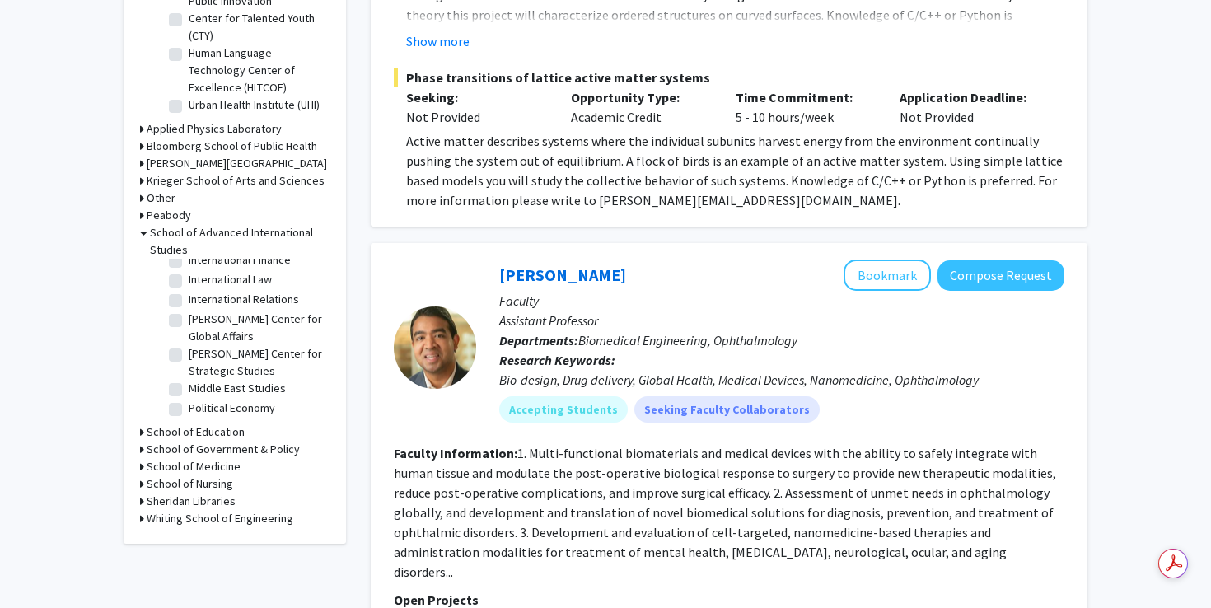
scroll to position [279, 0]
click at [232, 357] on label "[PERSON_NAME] Center for Strategic Studies" at bounding box center [257, 361] width 137 height 35
click at [199, 355] on input "[PERSON_NAME] Center for Strategic Studies" at bounding box center [194, 349] width 11 height 11
checkbox input "true"
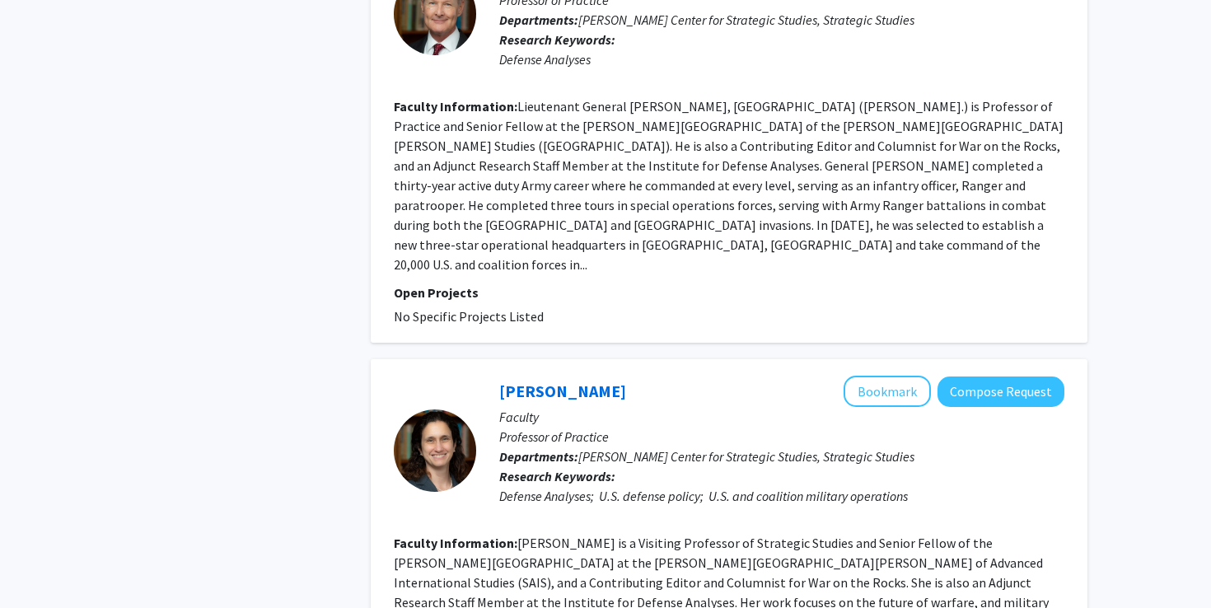
scroll to position [1749, 0]
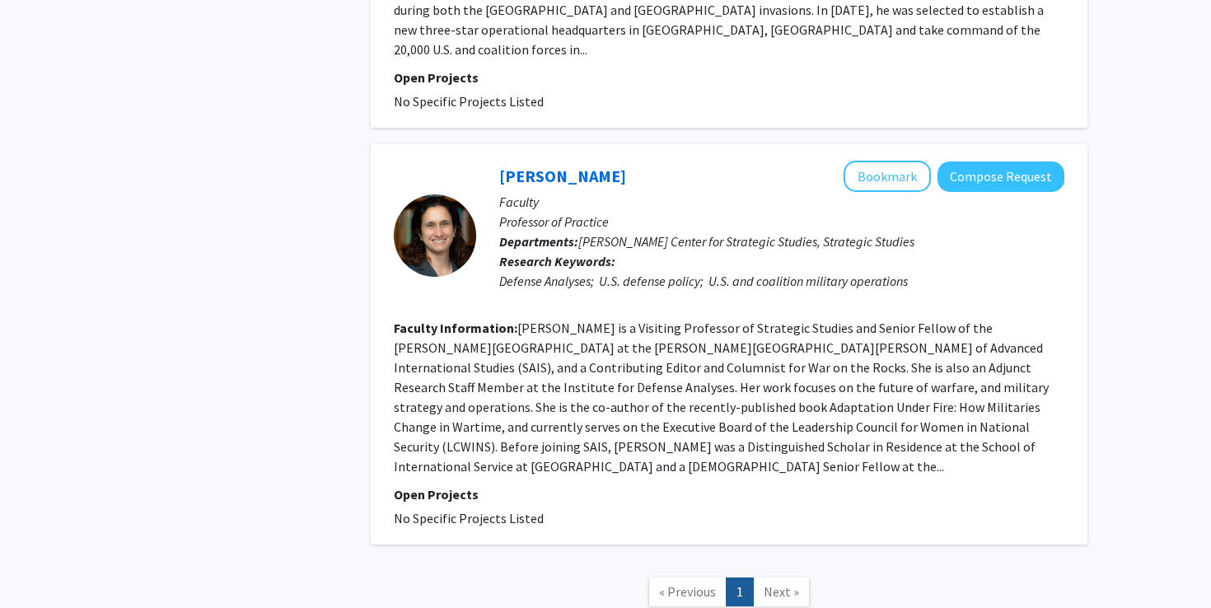
click at [769, 583] on span "Next »" at bounding box center [781, 591] width 35 height 16
